Goal: Task Accomplishment & Management: Manage account settings

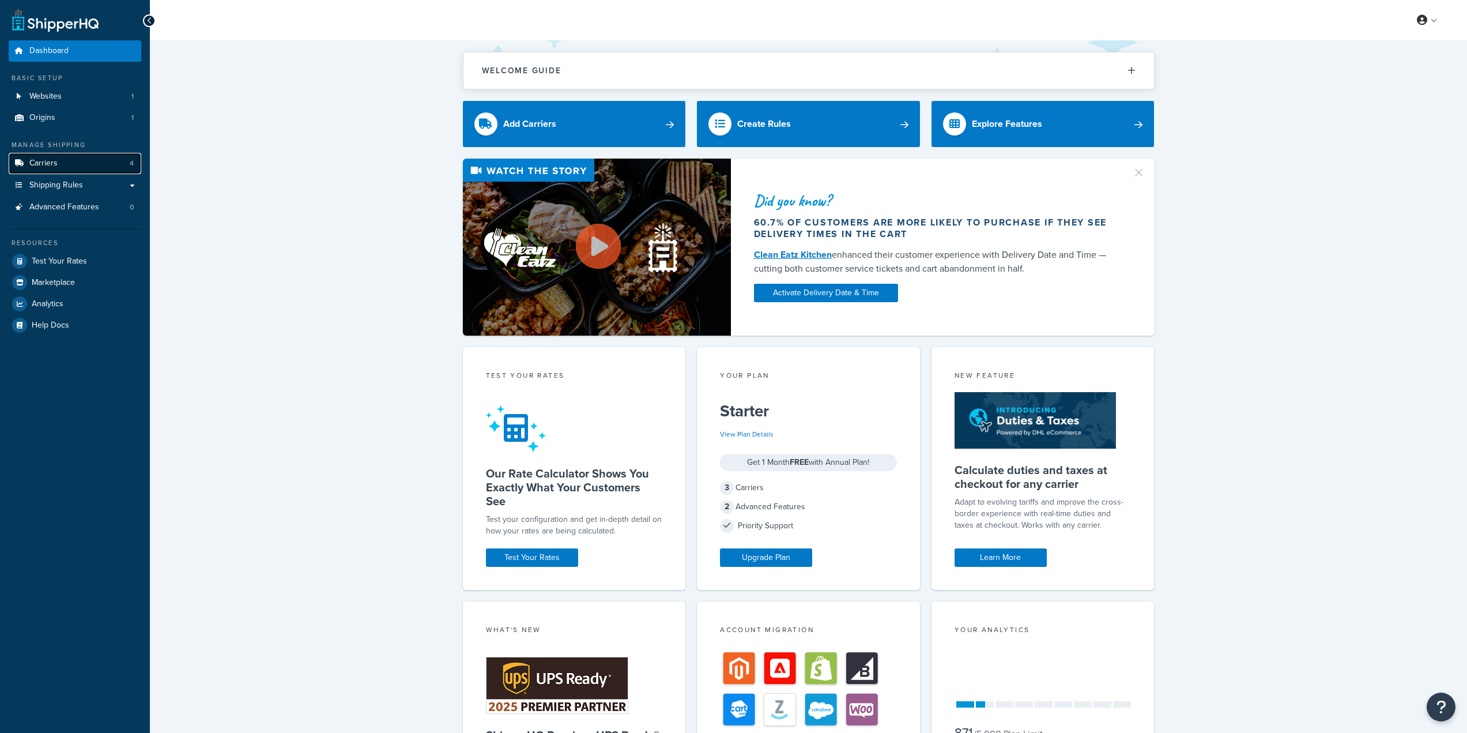
click at [69, 164] on link "Carriers 4" at bounding box center [75, 163] width 133 height 21
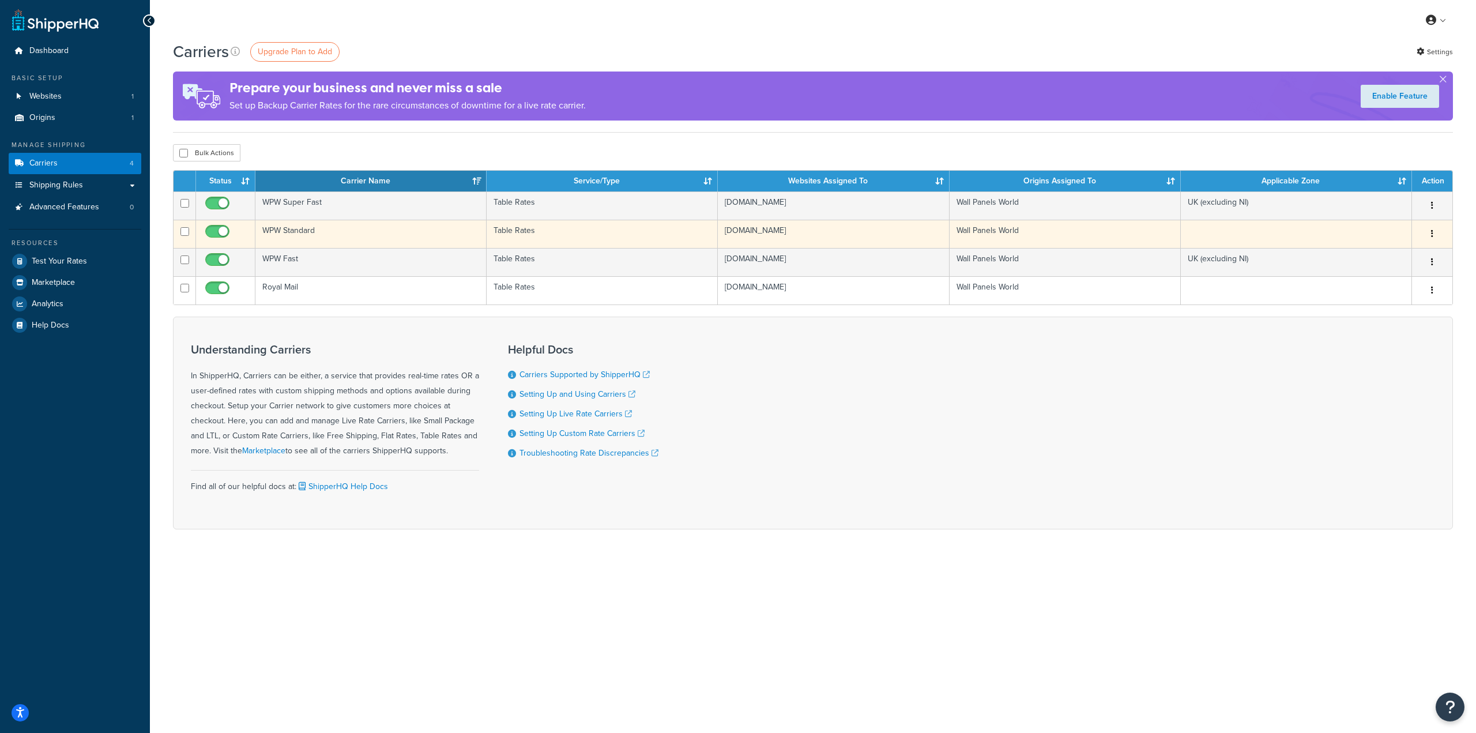
click at [324, 232] on td "WPW Standard" at bounding box center [370, 234] width 231 height 28
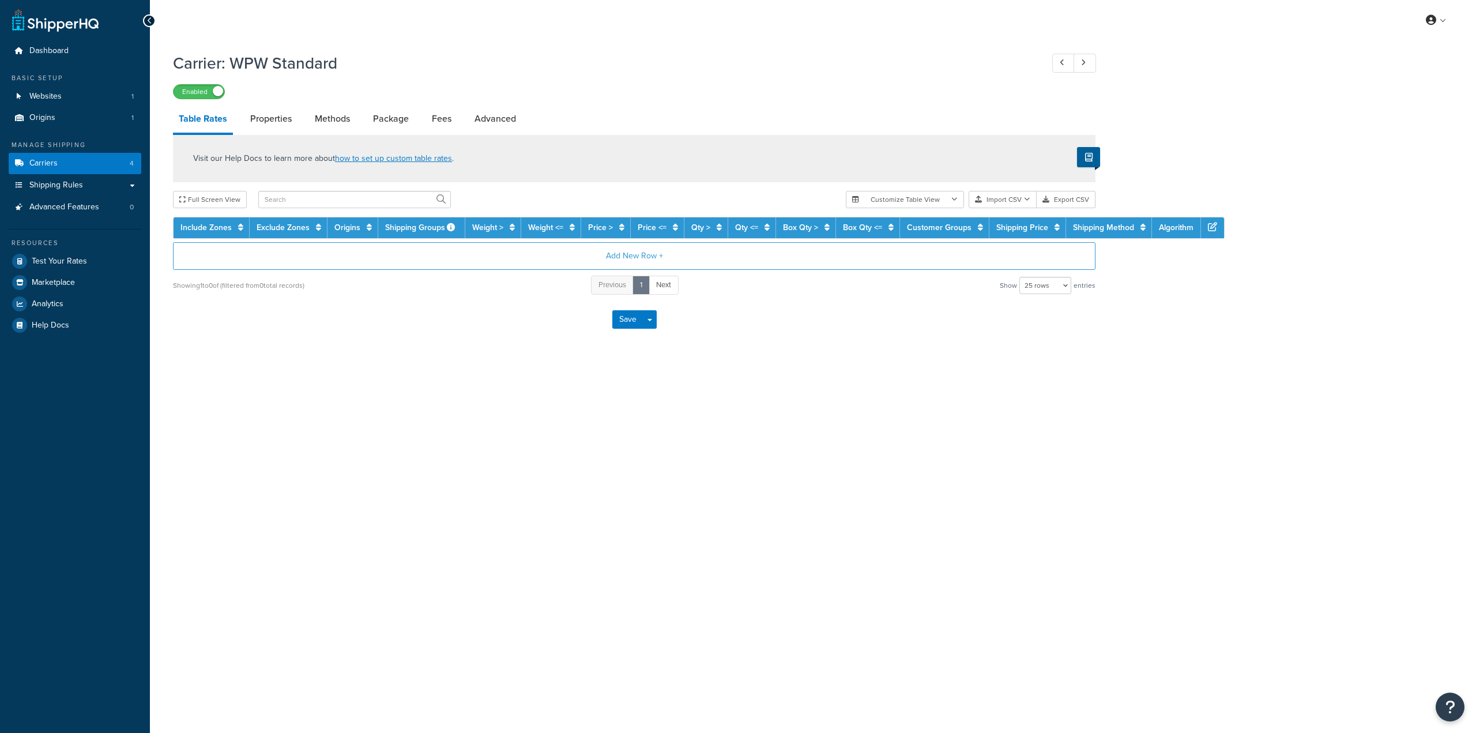
select select "25"
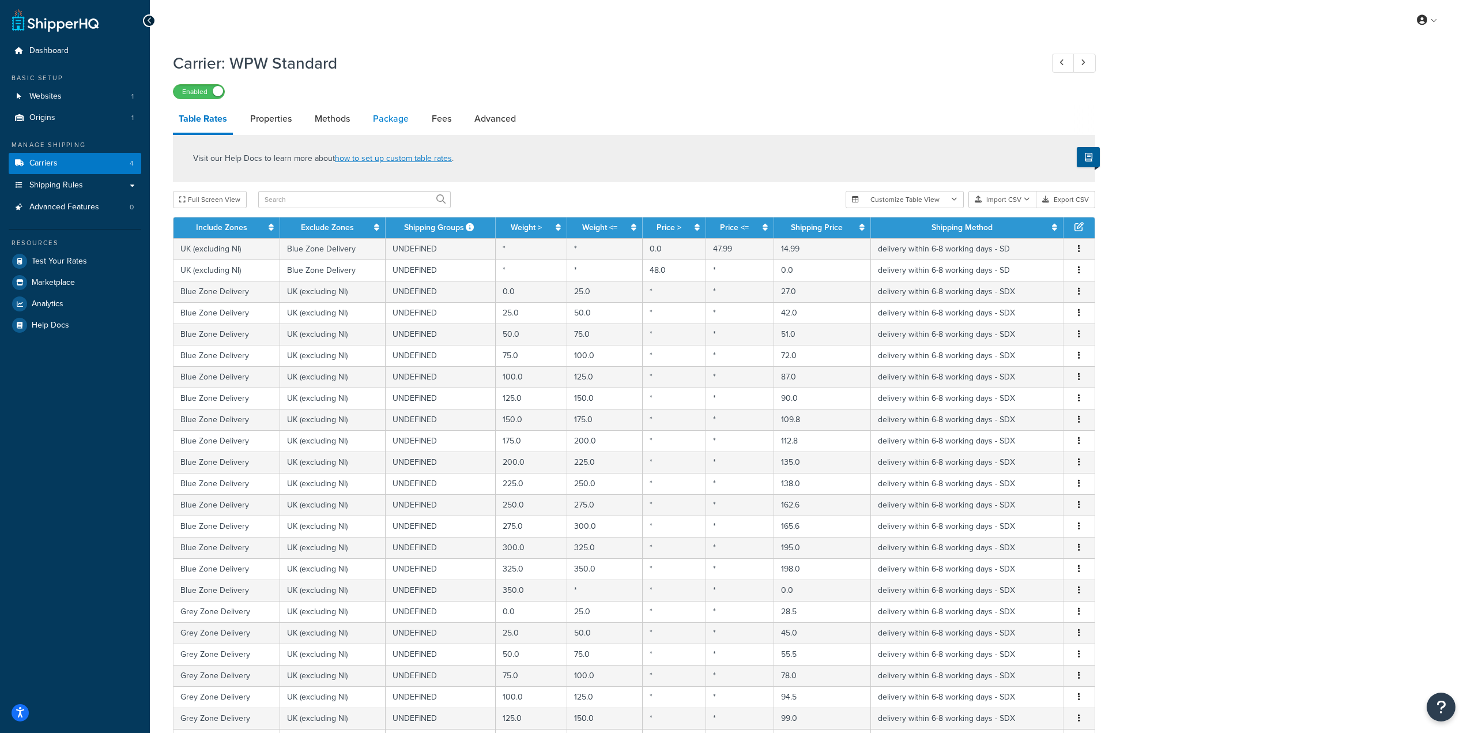
click at [404, 122] on link "Package" at bounding box center [390, 119] width 47 height 28
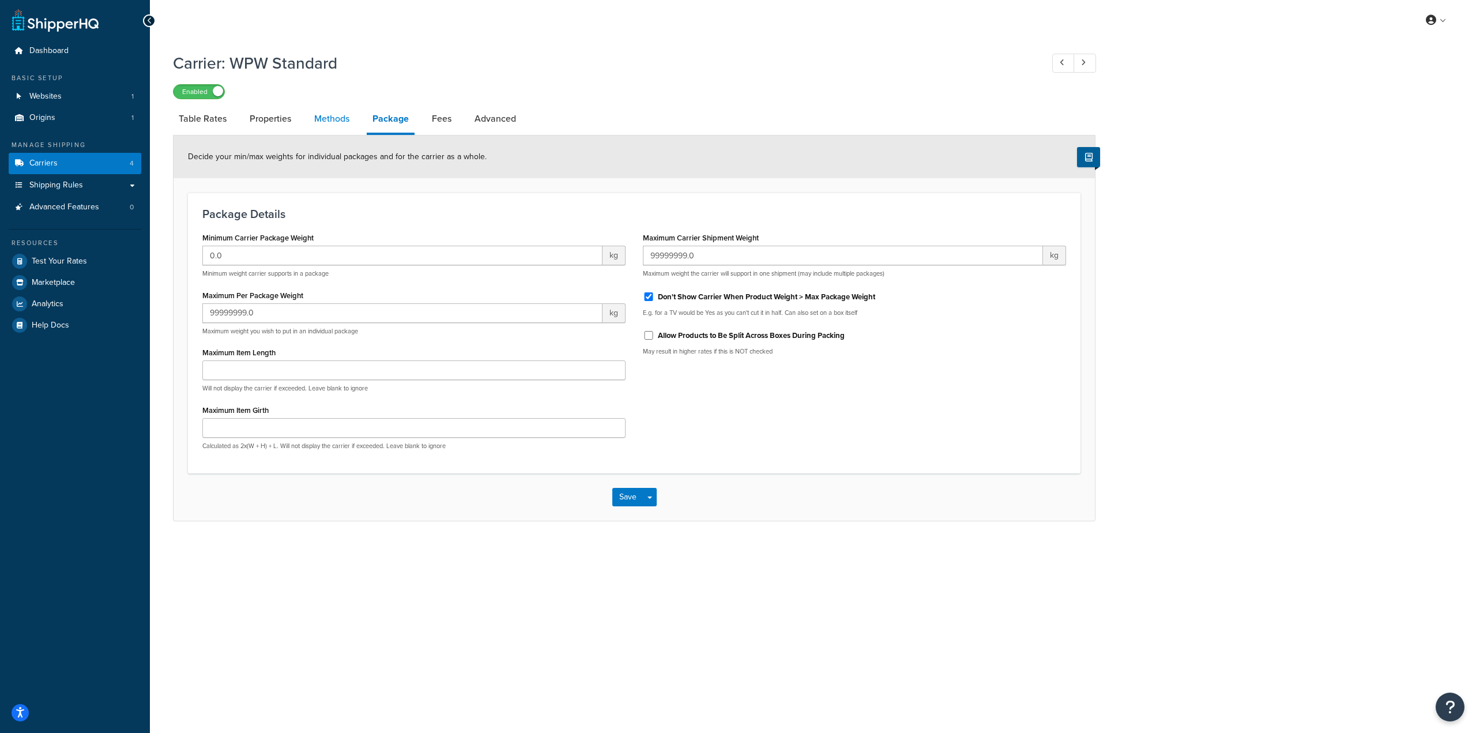
click at [340, 123] on link "Methods" at bounding box center [331, 119] width 47 height 28
select select "25"
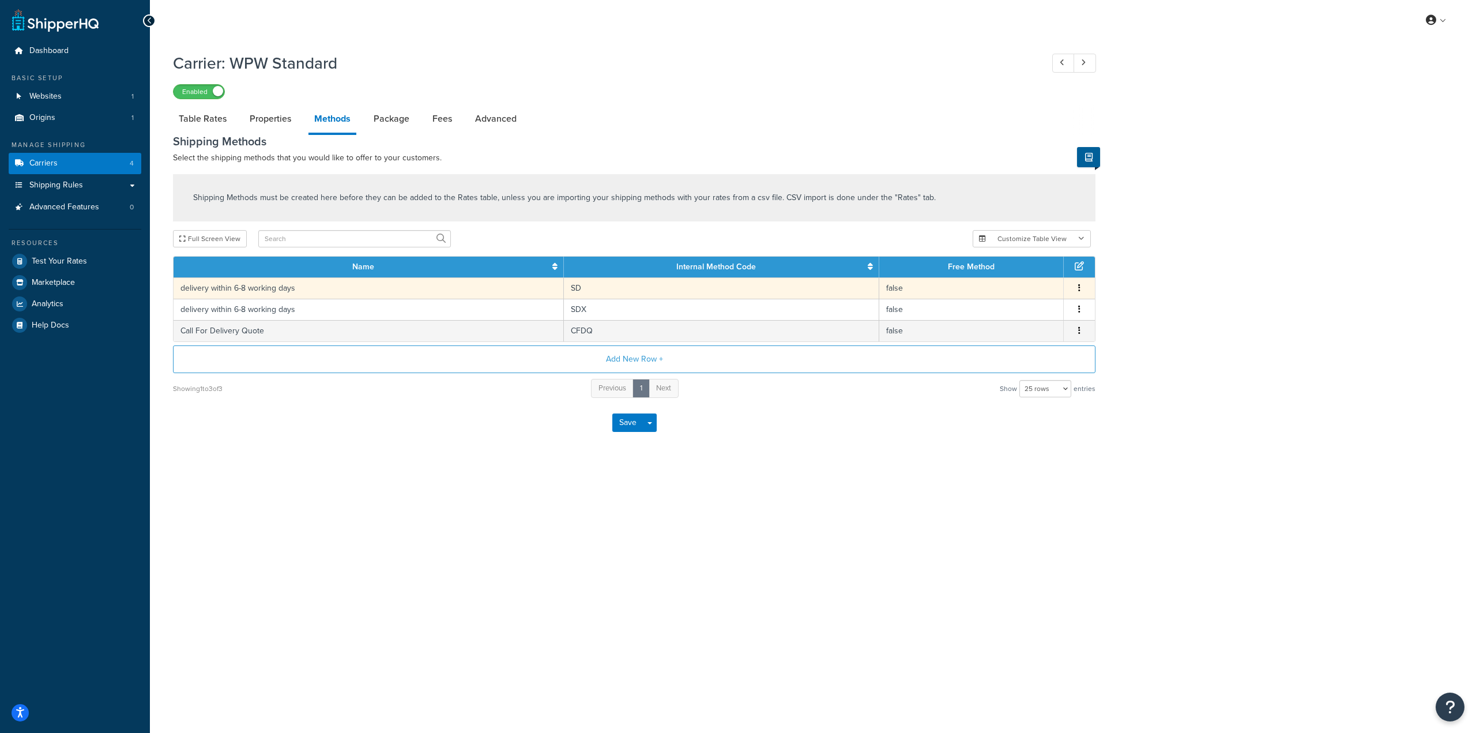
click at [303, 288] on td "delivery within 6-8 working days" at bounding box center [369, 287] width 390 height 21
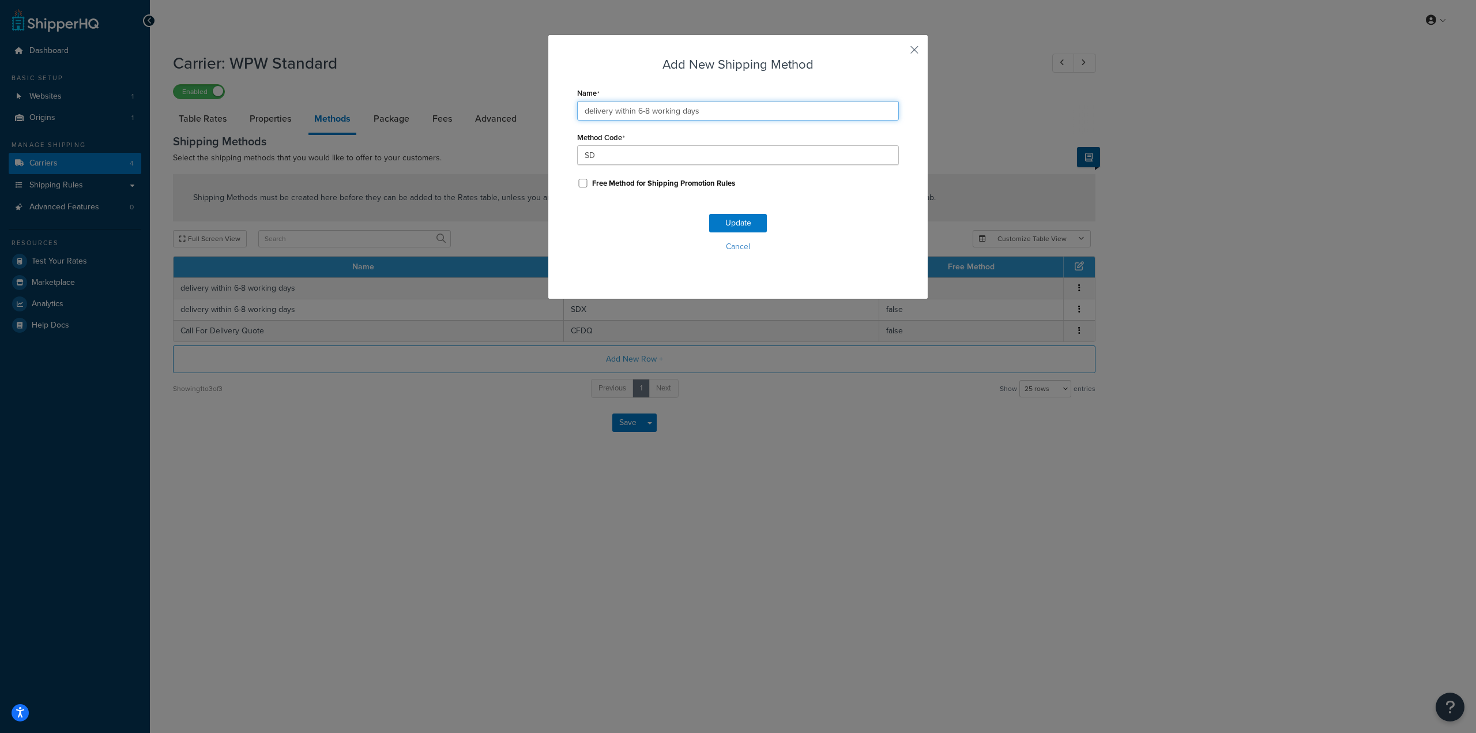
click at [643, 108] on input "delivery within 6-8 working days" at bounding box center [738, 111] width 322 height 20
type input "delivery within 6-9 working days"
click at [733, 226] on button "Update" at bounding box center [738, 223] width 58 height 18
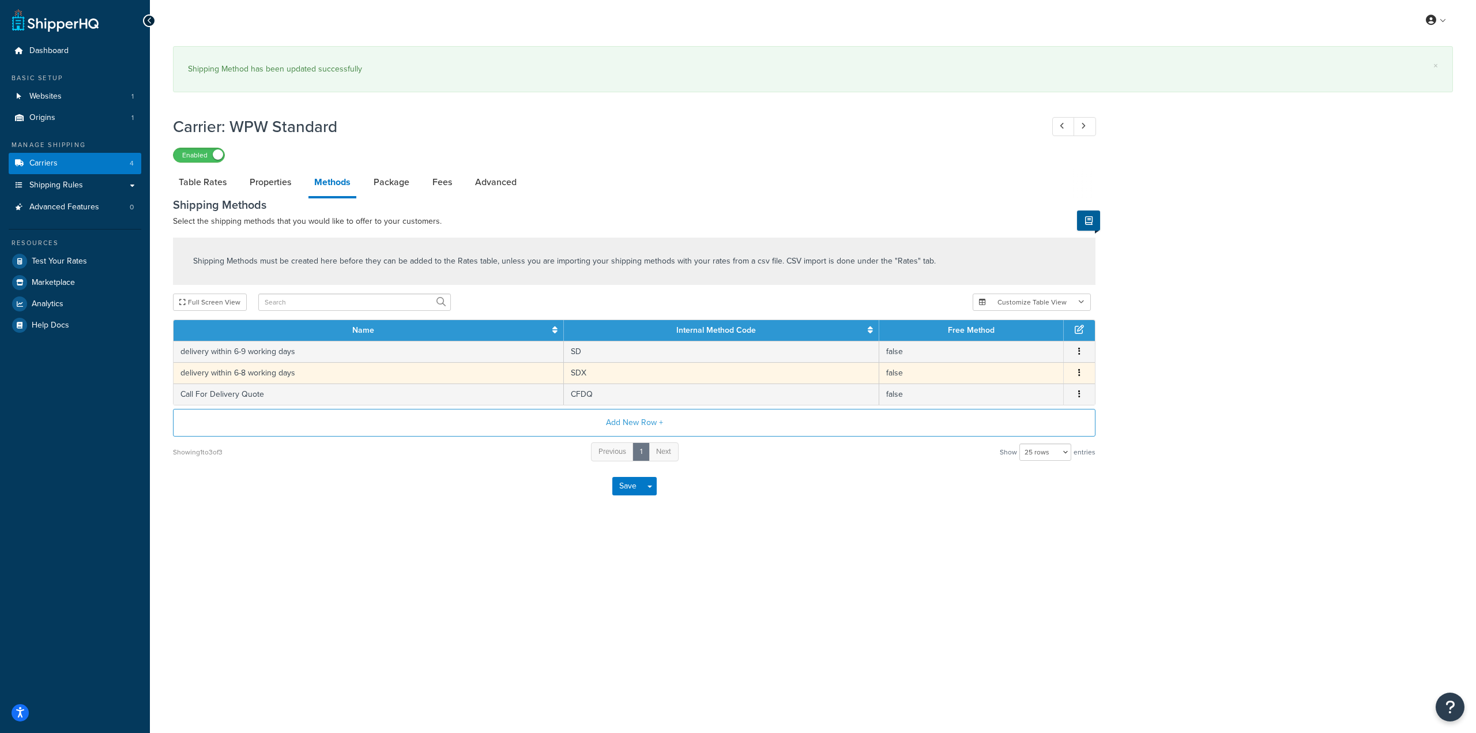
click at [253, 372] on td "delivery within 6-8 working days" at bounding box center [369, 372] width 390 height 21
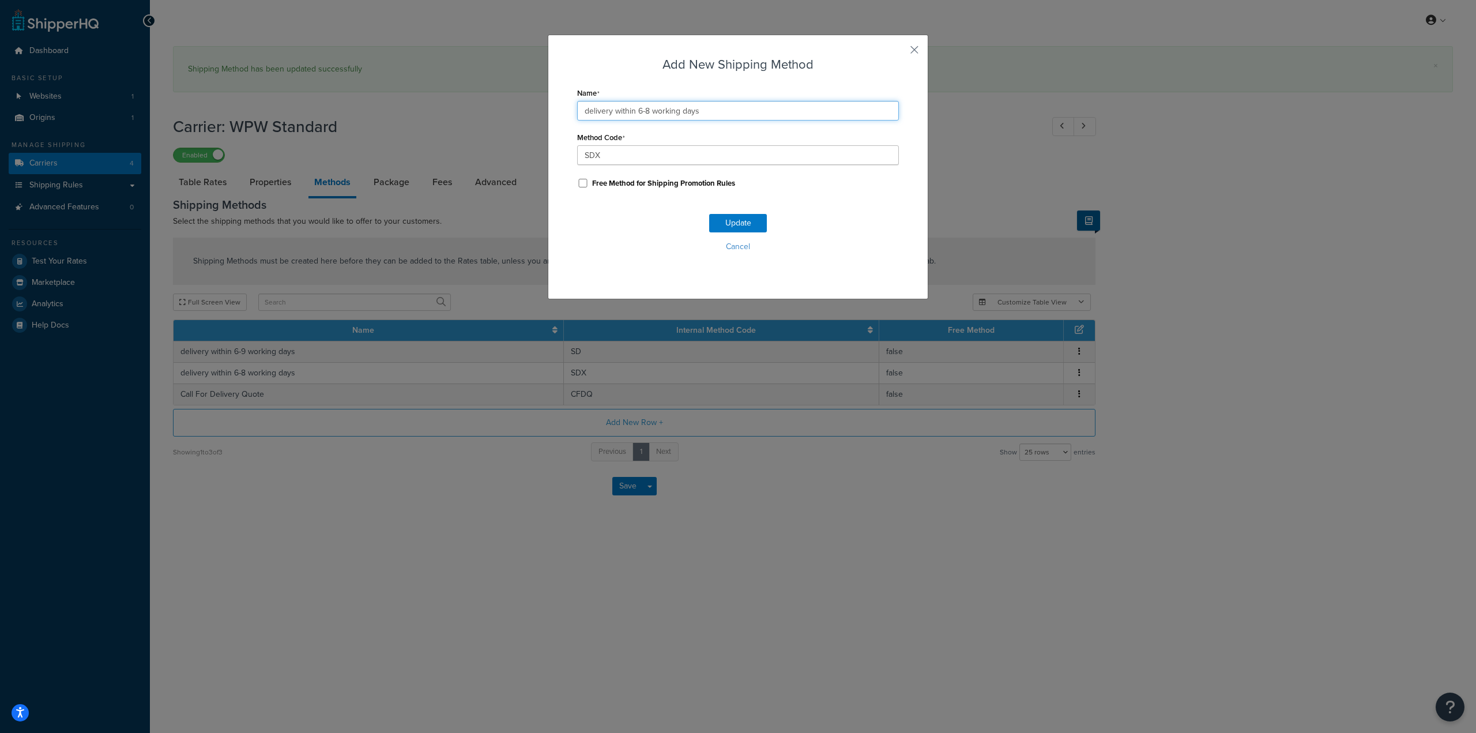
click at [645, 109] on input "delivery within 6-8 working days" at bounding box center [738, 111] width 322 height 20
type input "delivery within 6-10 working days"
click at [725, 218] on button "Update" at bounding box center [738, 223] width 58 height 18
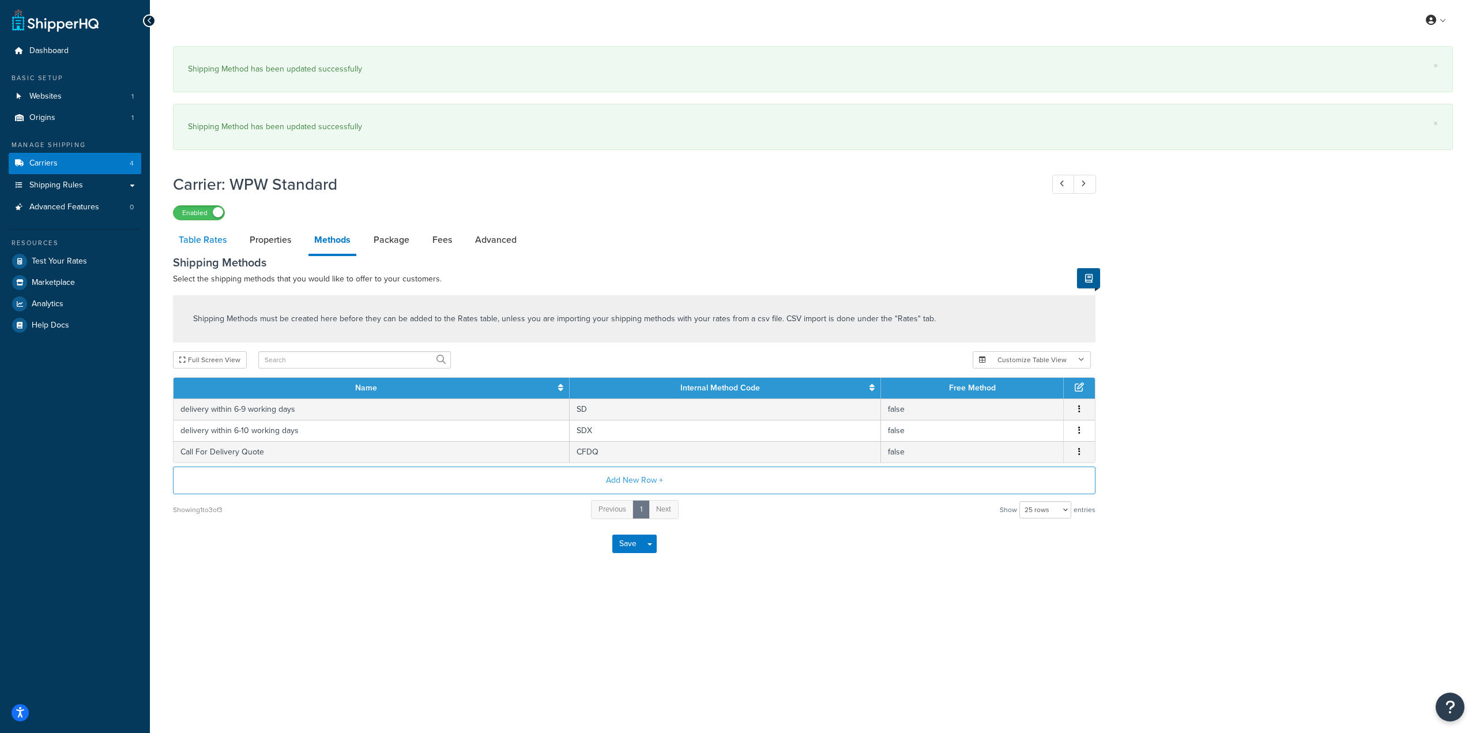
click at [205, 241] on link "Table Rates" at bounding box center [202, 240] width 59 height 28
select select "25"
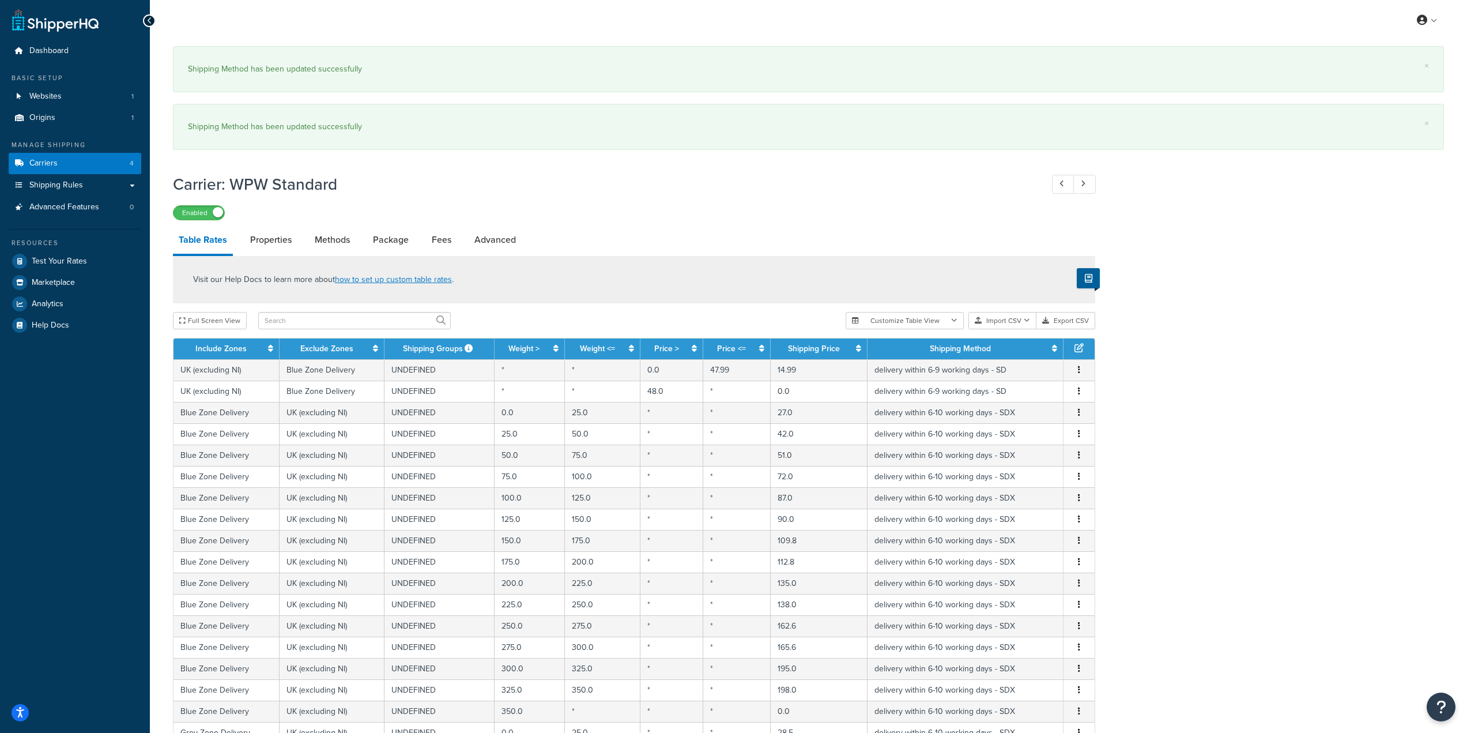
scroll to position [324, 0]
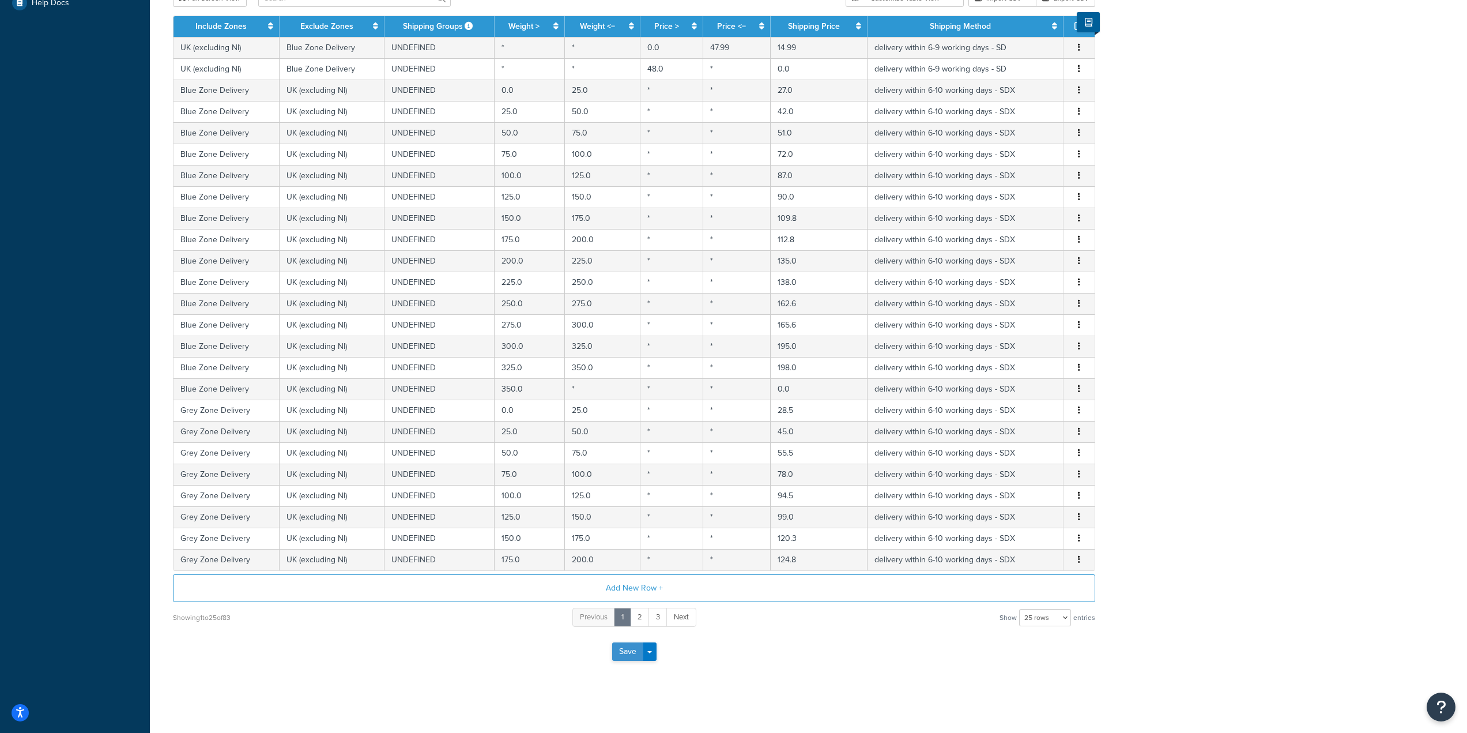
click at [628, 647] on button "Save" at bounding box center [627, 651] width 31 height 18
